Goal: Find specific page/section: Find specific page/section

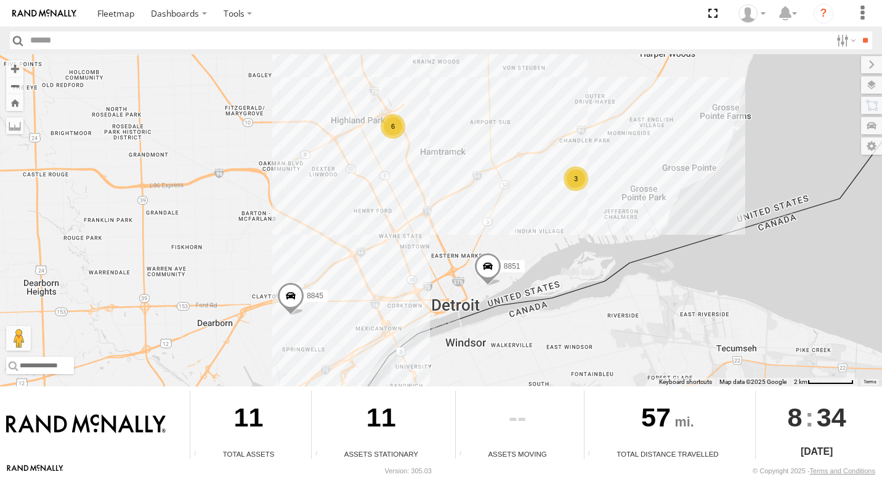
click at [578, 184] on div "3" at bounding box center [576, 178] width 25 height 25
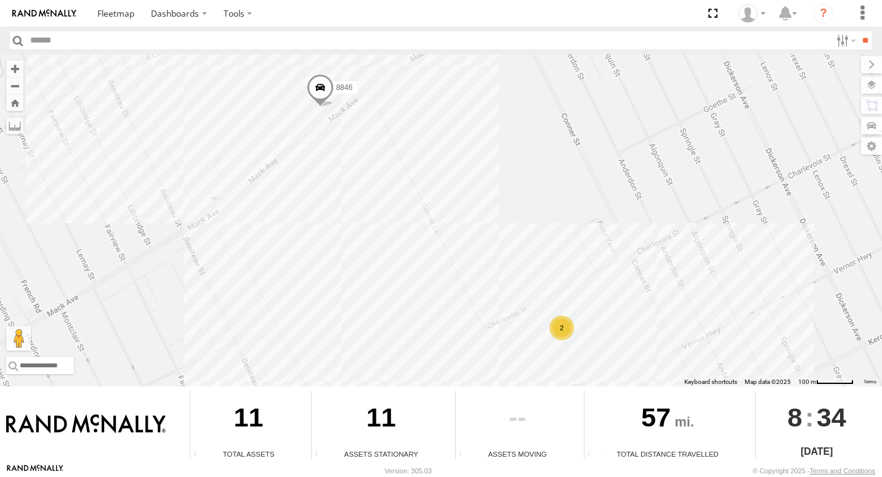
click at [569, 325] on div "2" at bounding box center [562, 327] width 25 height 25
